Goal: Subscribe to service/newsletter

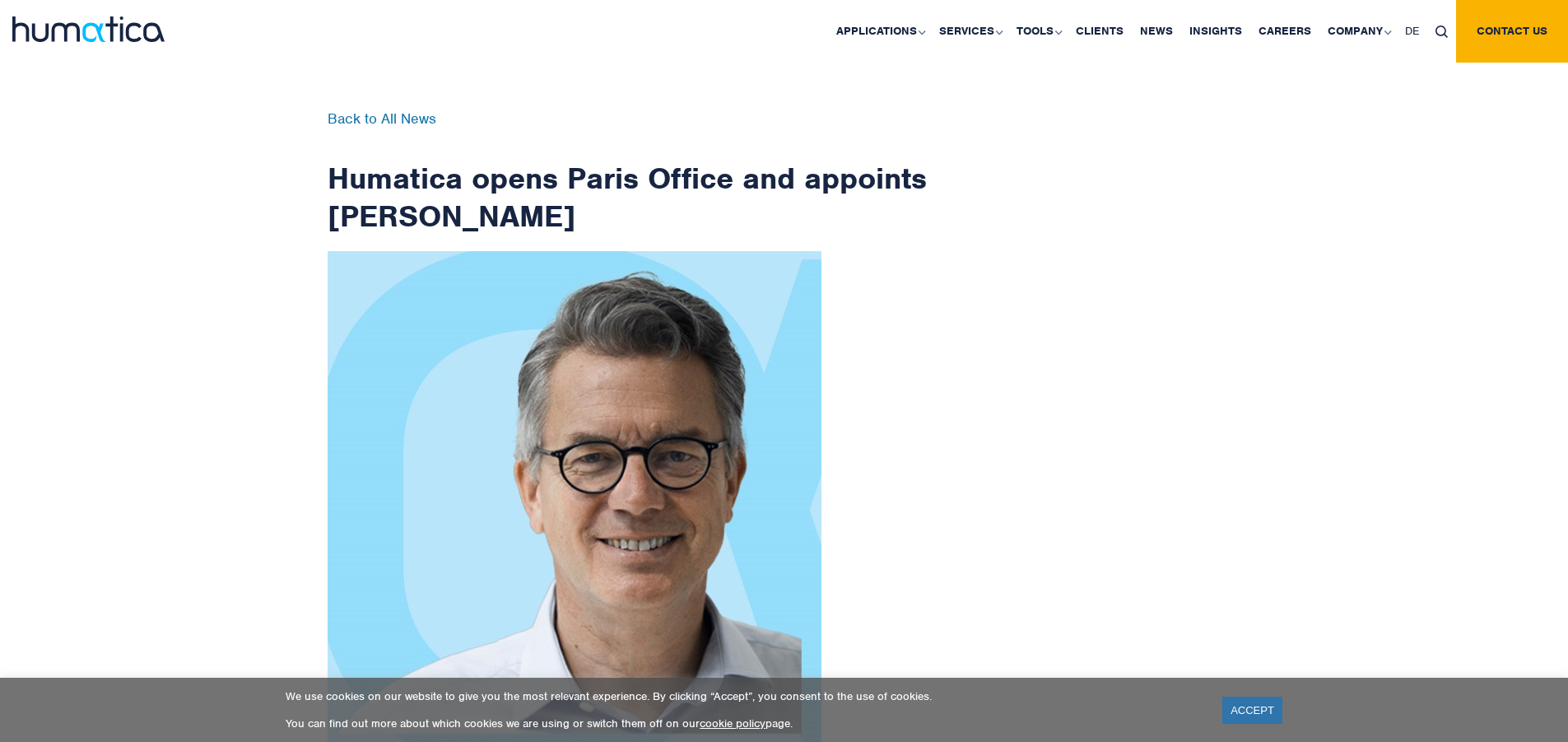
scroll to position [2626, 0]
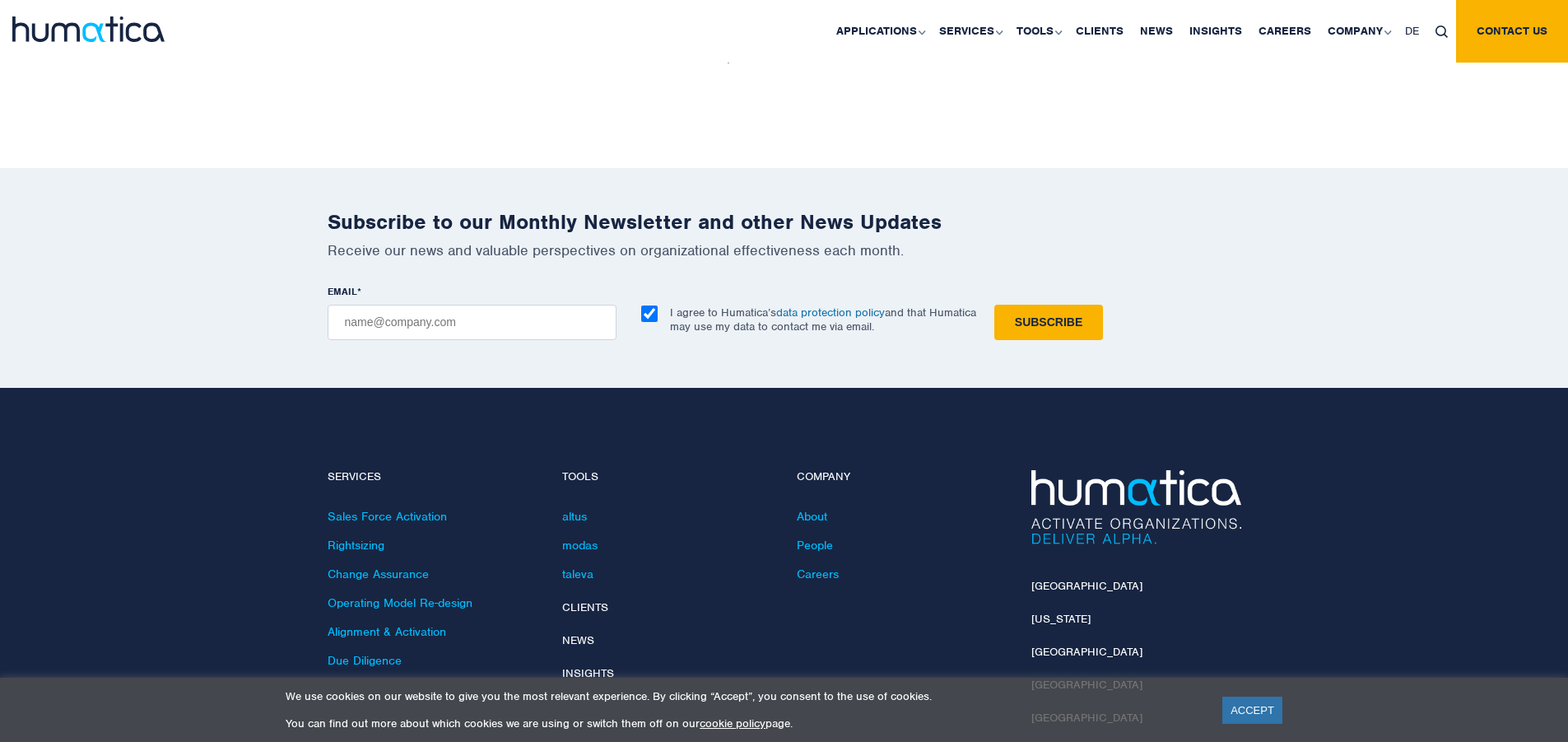
checkbox input "true"
type input "[EMAIL_ADDRESS][DOMAIN_NAME]"
click at [994, 304] on input "Subscribe" at bounding box center [1048, 322] width 109 height 36
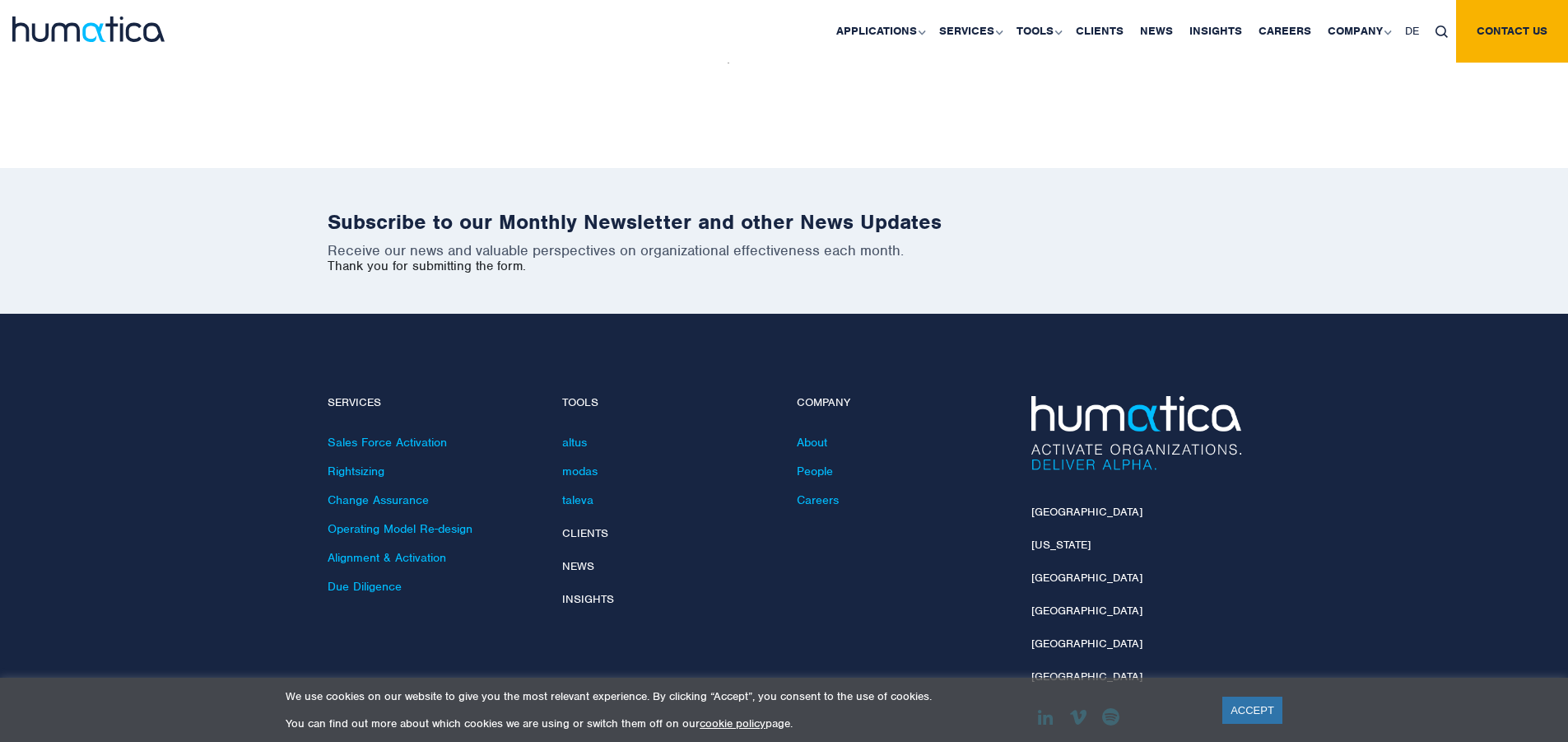
scroll to position [2552, 0]
